Goal: Task Accomplishment & Management: Manage account settings

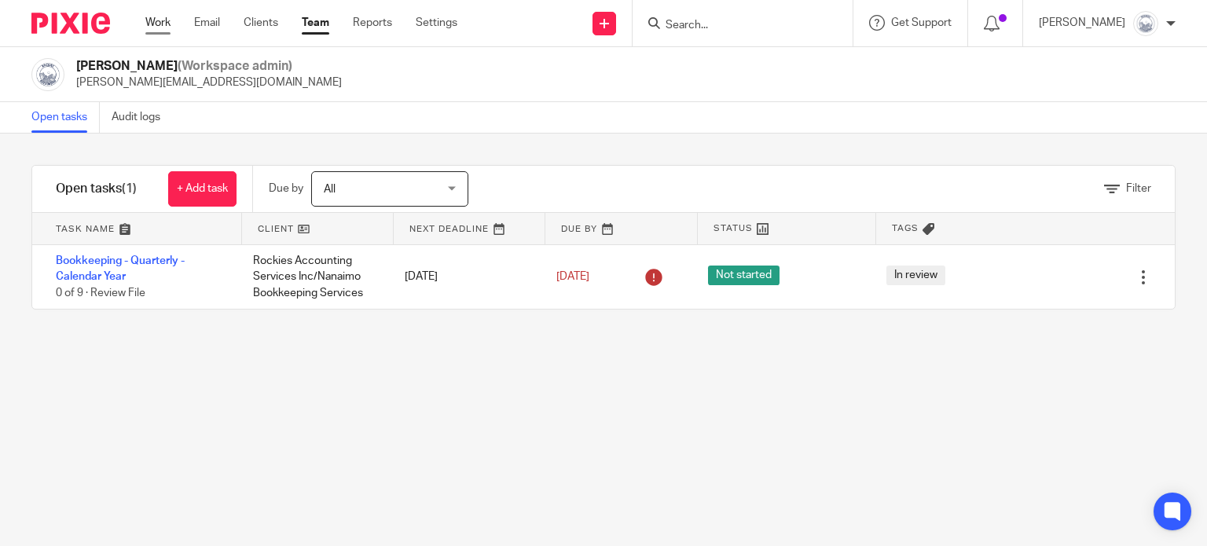
click at [159, 19] on link "Work" at bounding box center [157, 23] width 25 height 16
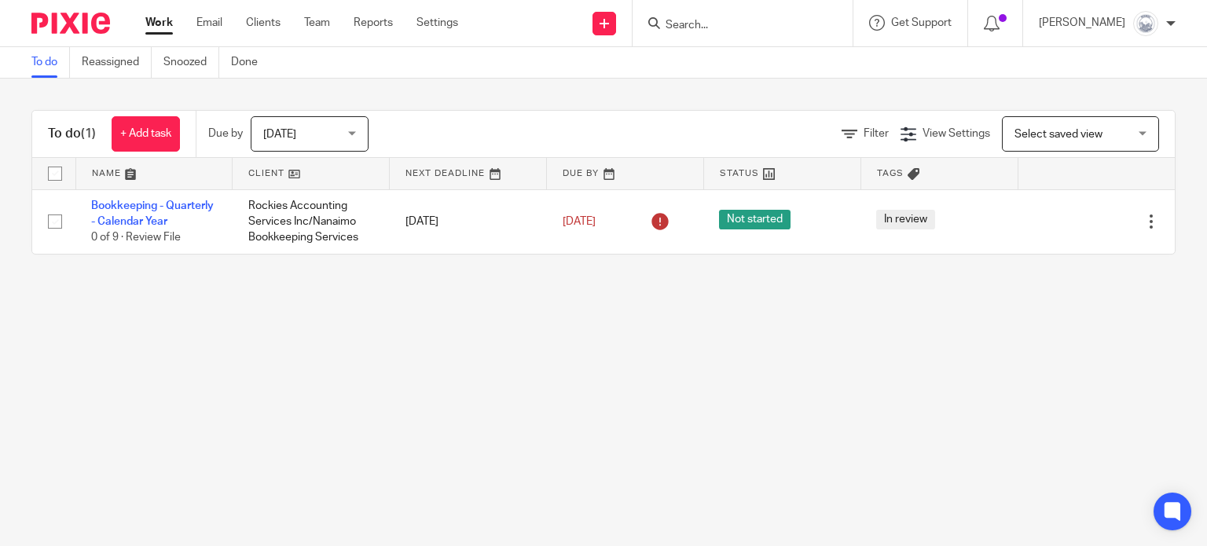
click at [343, 142] on span "[DATE]" at bounding box center [304, 133] width 83 height 33
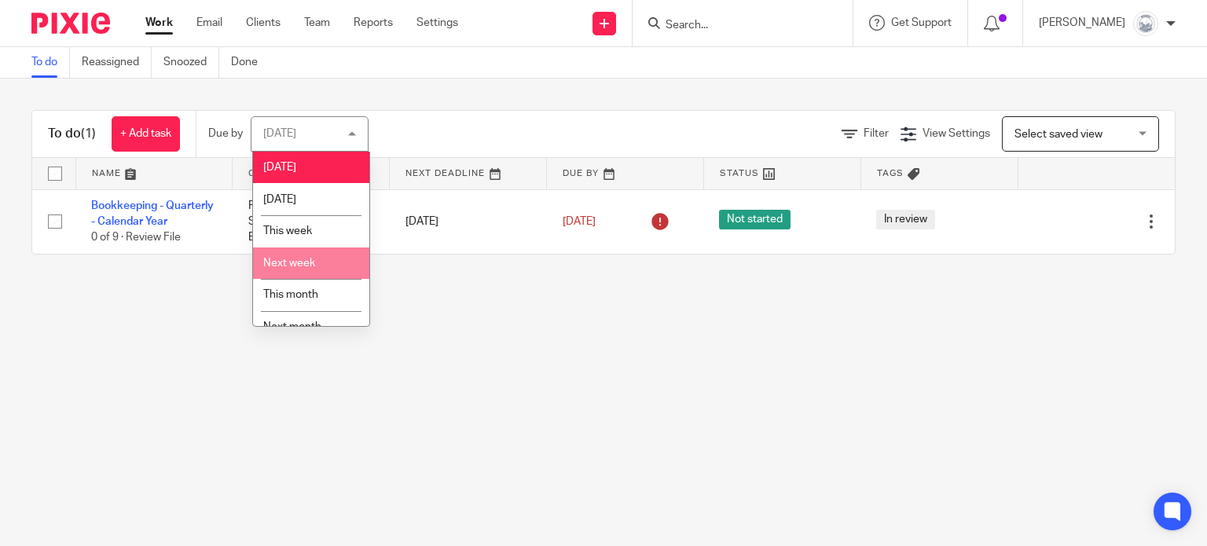
click at [330, 261] on li "Next week" at bounding box center [311, 264] width 116 height 32
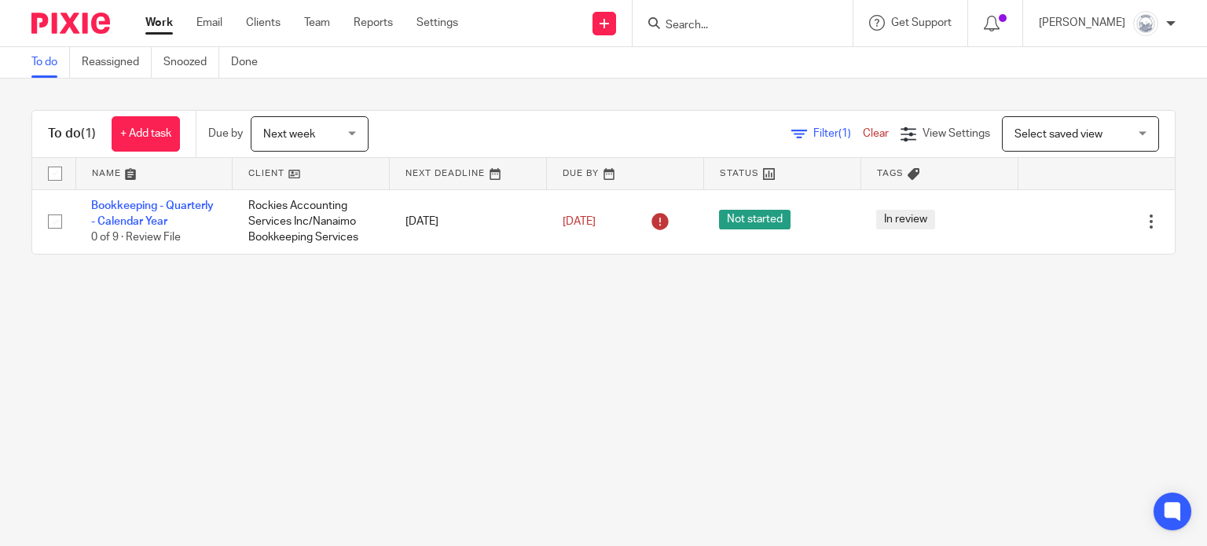
click at [338, 131] on span "Next week" at bounding box center [304, 133] width 83 height 33
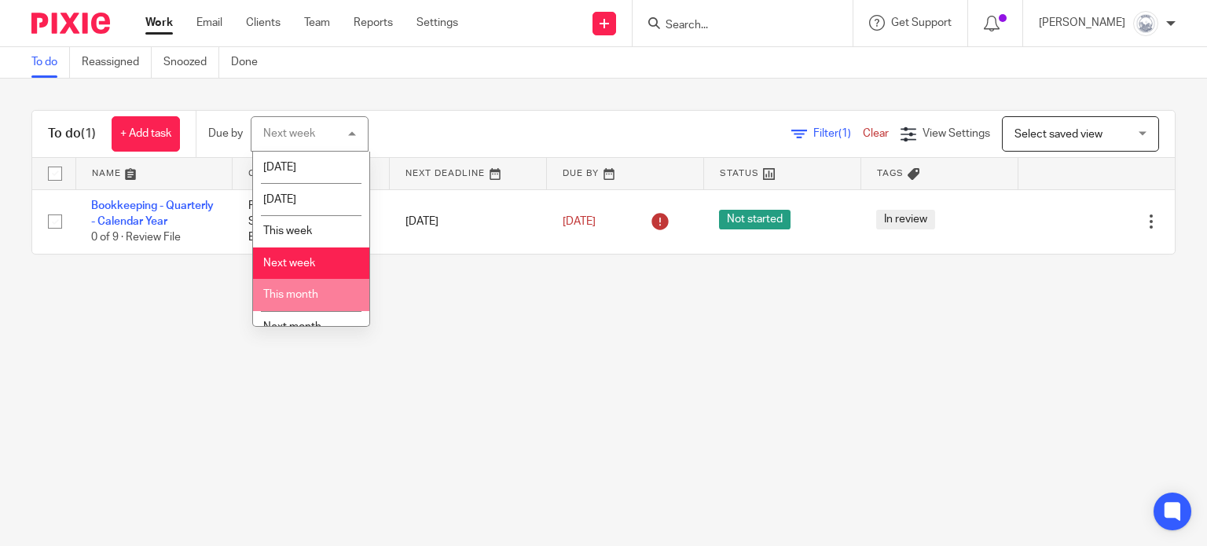
click at [340, 288] on li "This month" at bounding box center [311, 295] width 116 height 32
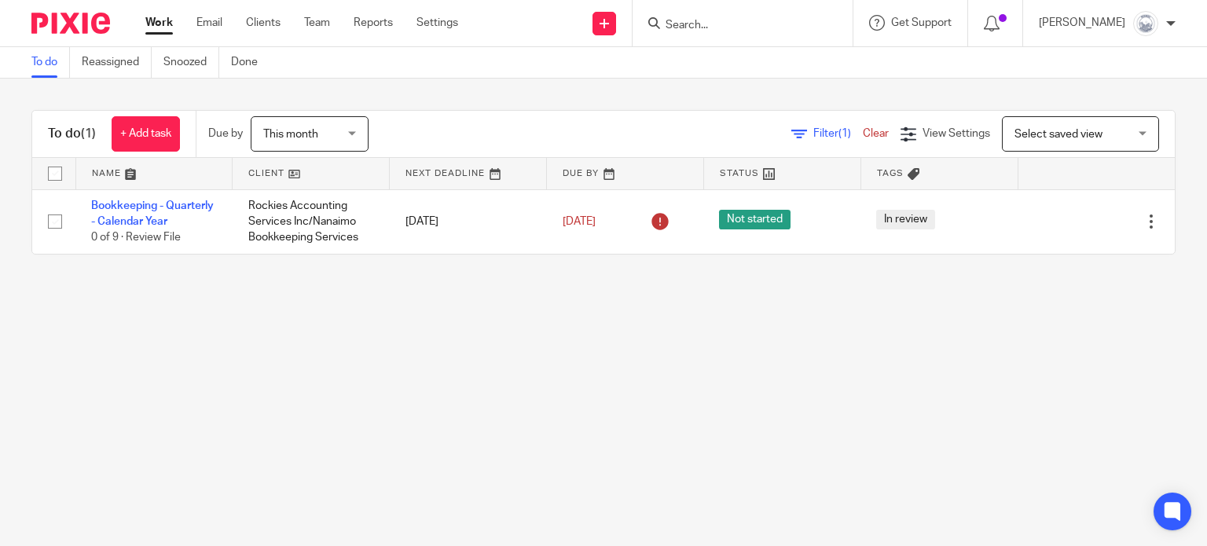
click at [318, 136] on span "This month" at bounding box center [290, 134] width 55 height 11
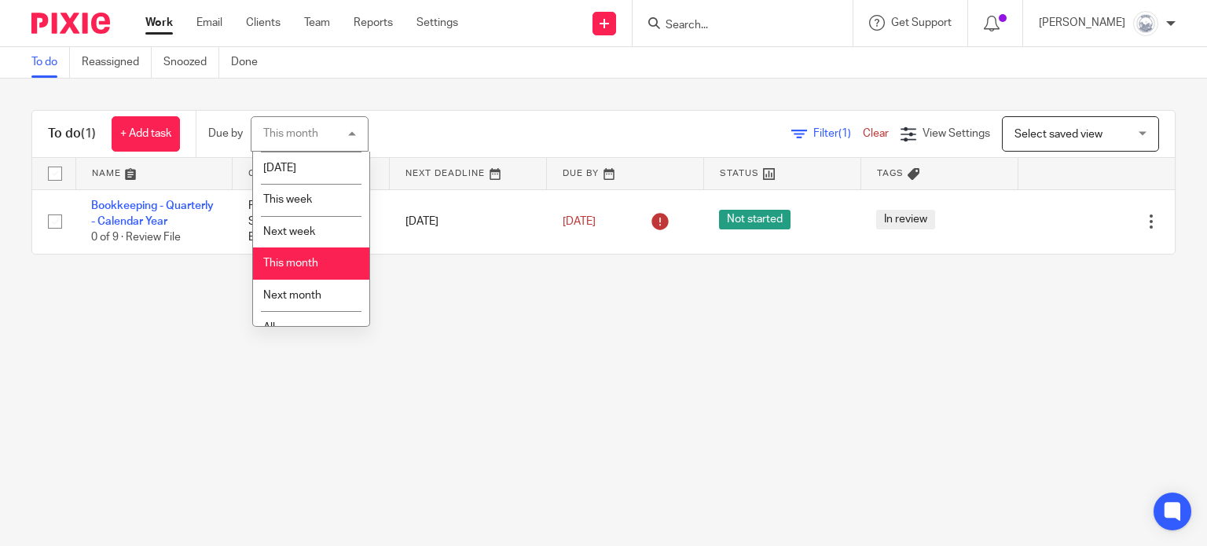
scroll to position [50, 0]
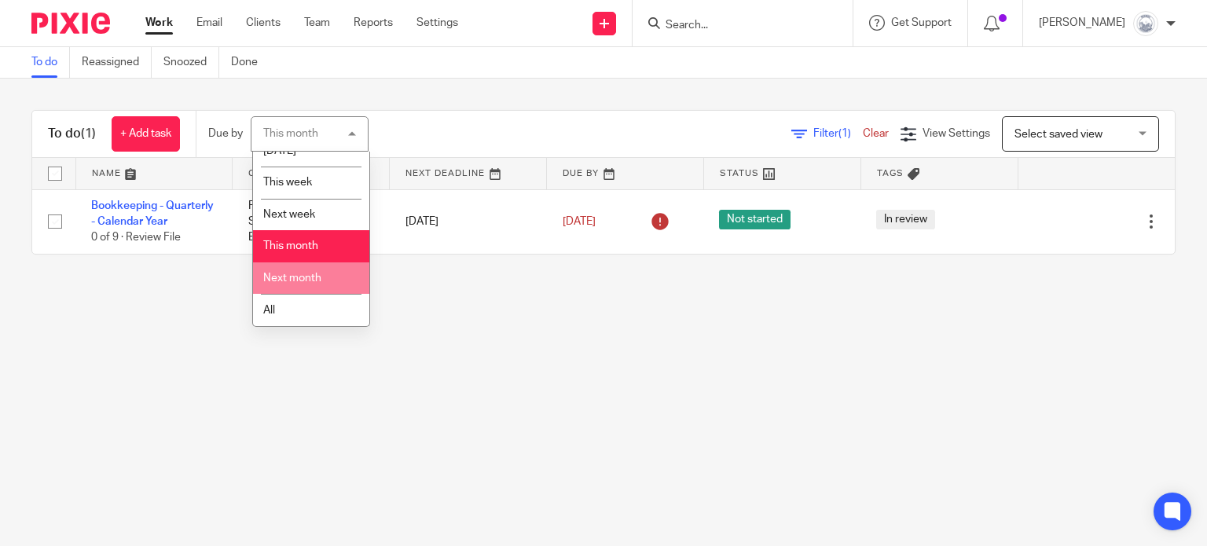
click at [314, 275] on span "Next month" at bounding box center [292, 278] width 58 height 11
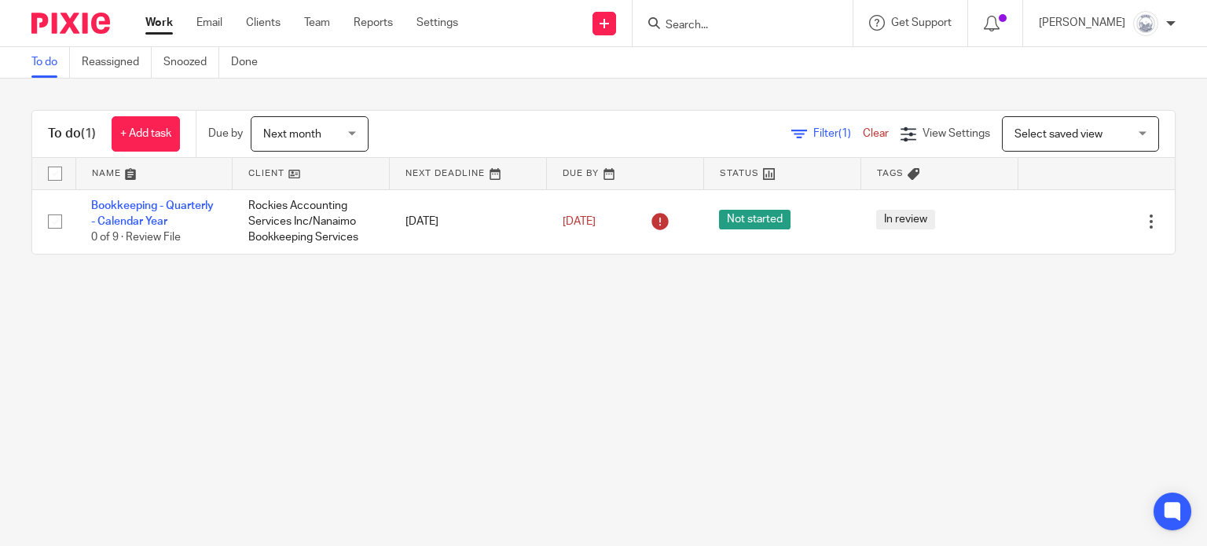
click at [321, 129] on span "Next month" at bounding box center [292, 134] width 58 height 11
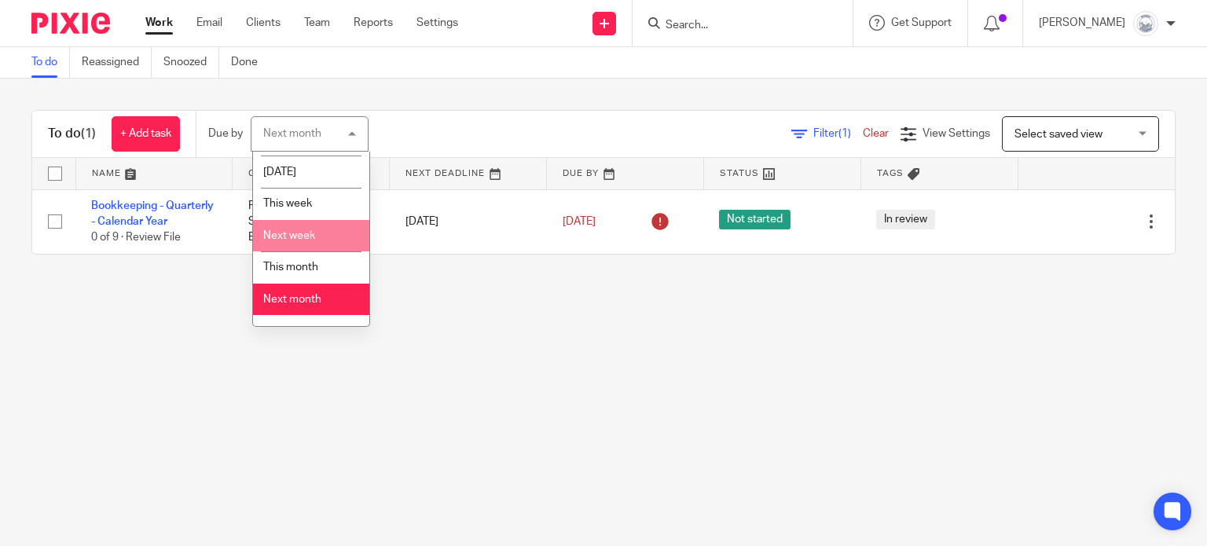
scroll to position [50, 0]
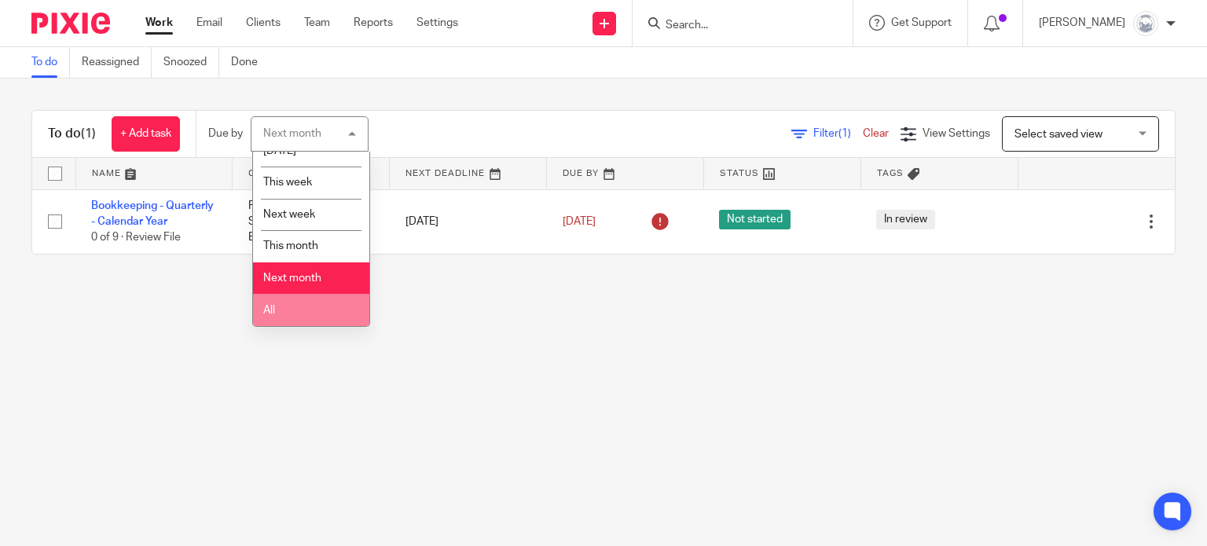
click at [311, 302] on li "All" at bounding box center [311, 310] width 116 height 32
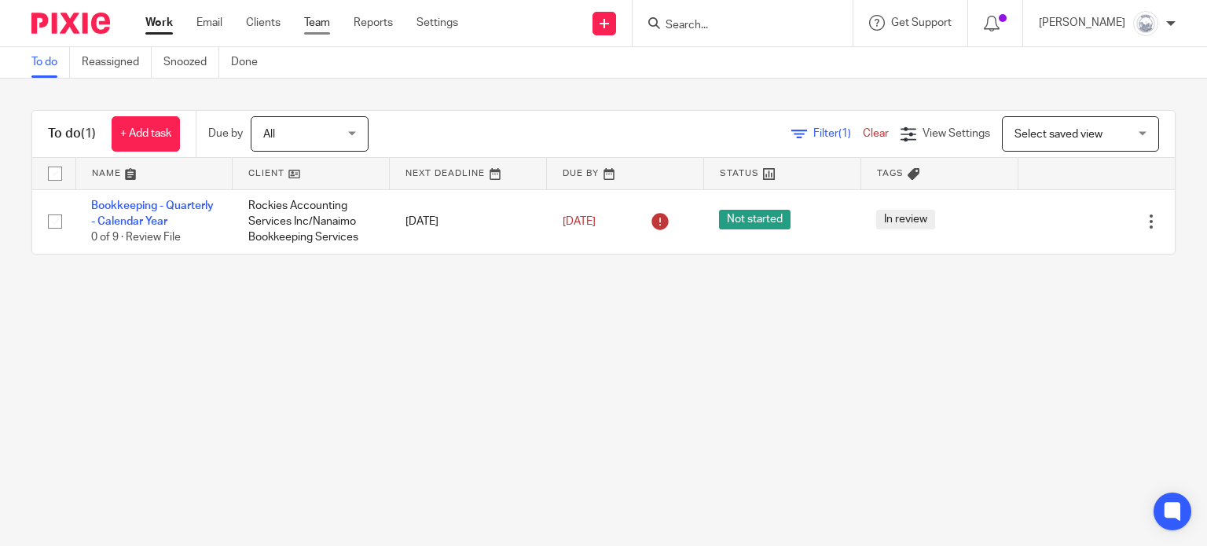
click at [327, 22] on link "Team" at bounding box center [317, 23] width 26 height 16
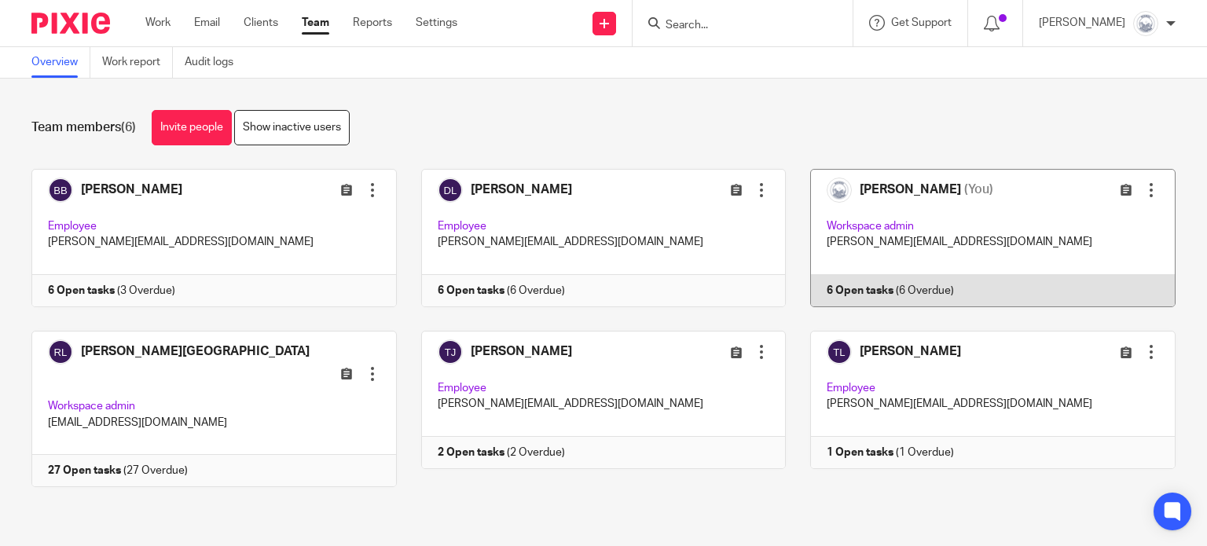
click at [858, 292] on link at bounding box center [981, 238] width 390 height 138
